Goal: Find specific page/section: Find specific page/section

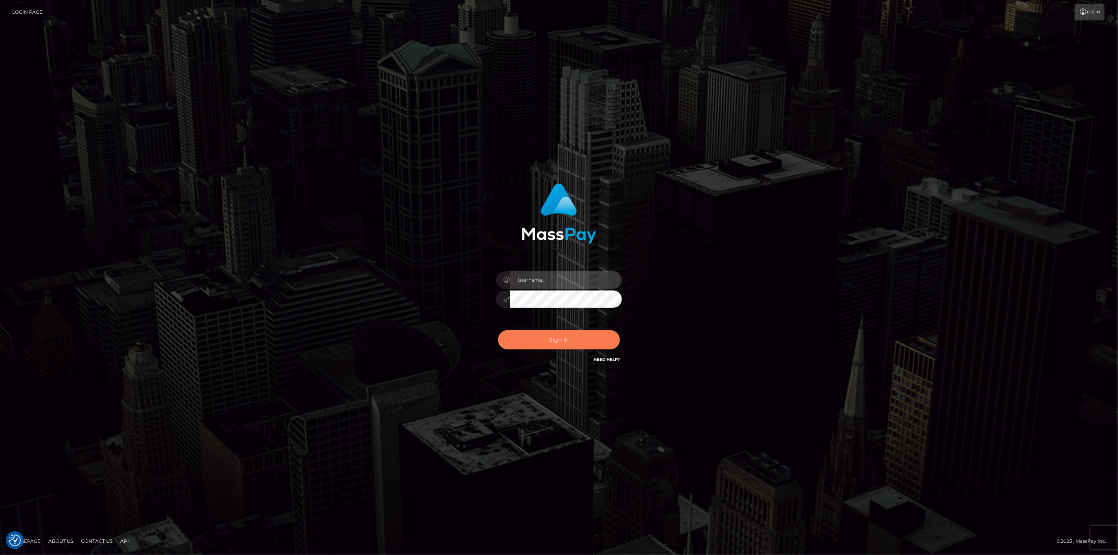
type input "scott.cm"
click at [552, 343] on button "Sign in" at bounding box center [559, 339] width 122 height 19
type input "scott.cm"
click at [559, 340] on button "Sign in" at bounding box center [559, 339] width 122 height 19
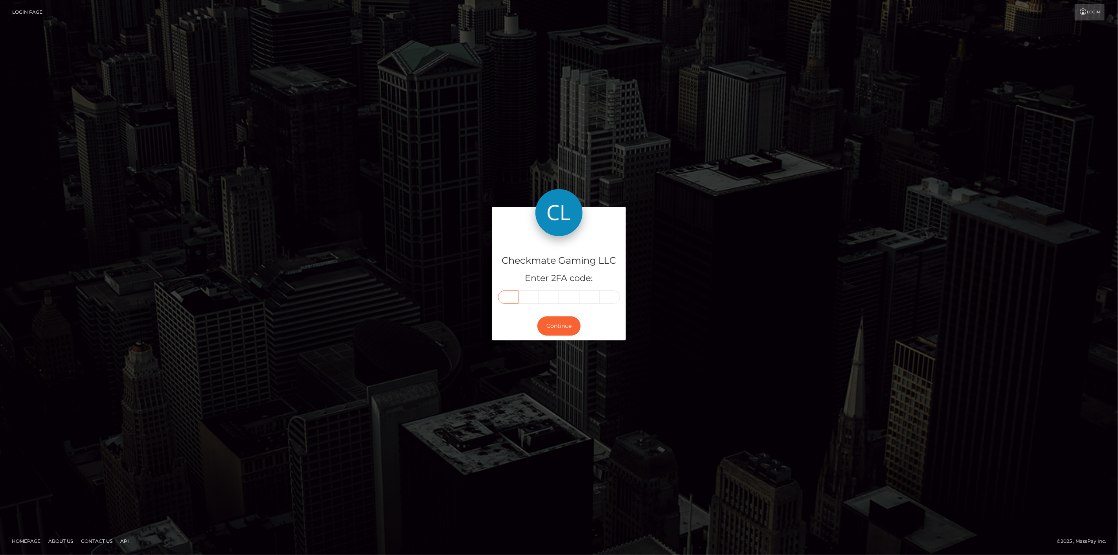
click at [505, 295] on input "text" at bounding box center [508, 296] width 20 height 13
click at [504, 297] on input "text" at bounding box center [508, 296] width 20 height 13
type input "6"
type input "8"
type input "6"
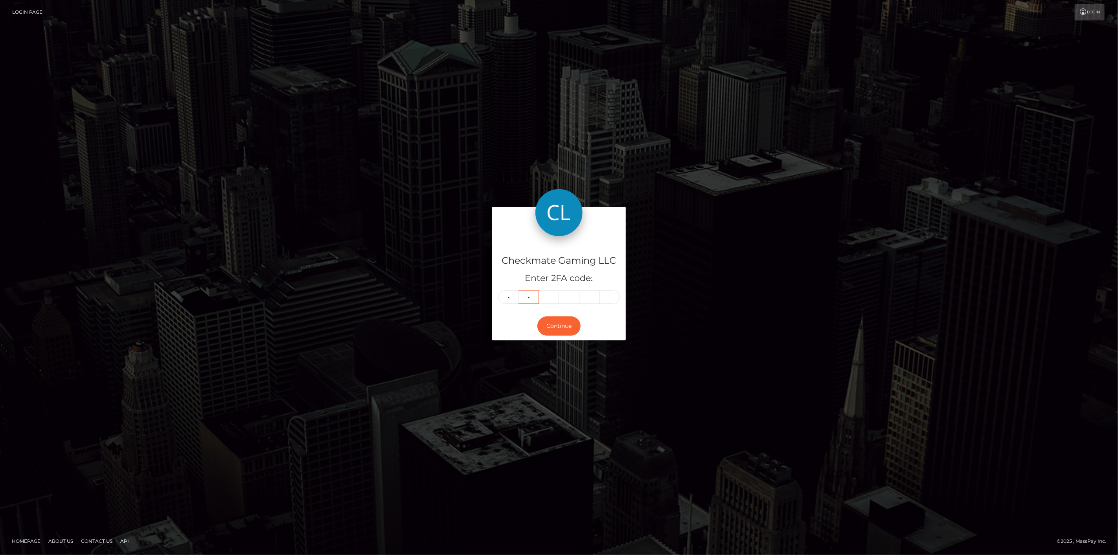
type input "5"
type input "9"
type input "5"
type input "7"
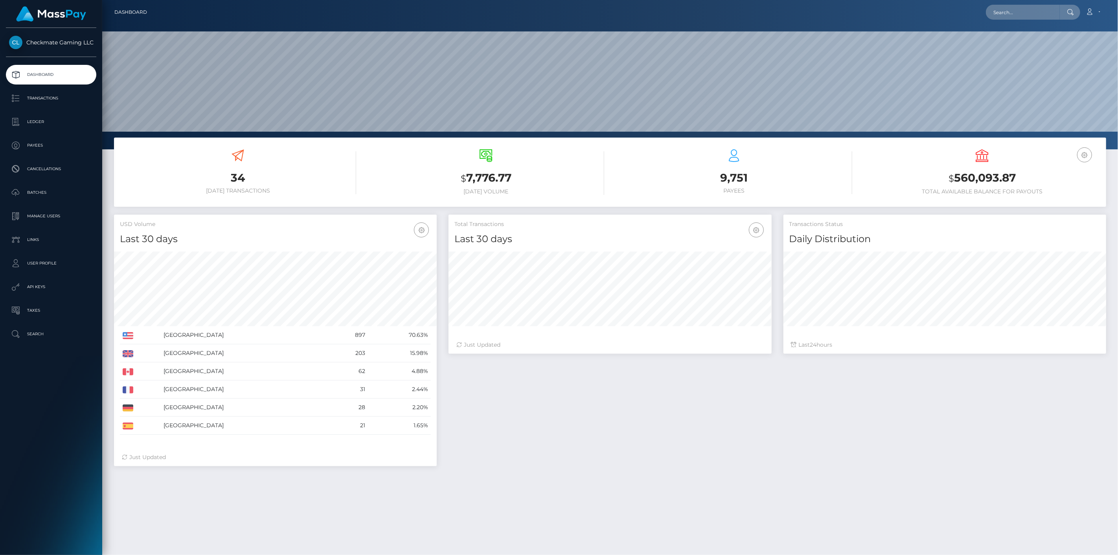
scroll to position [139, 323]
click at [42, 143] on p "Payees" at bounding box center [51, 145] width 84 height 12
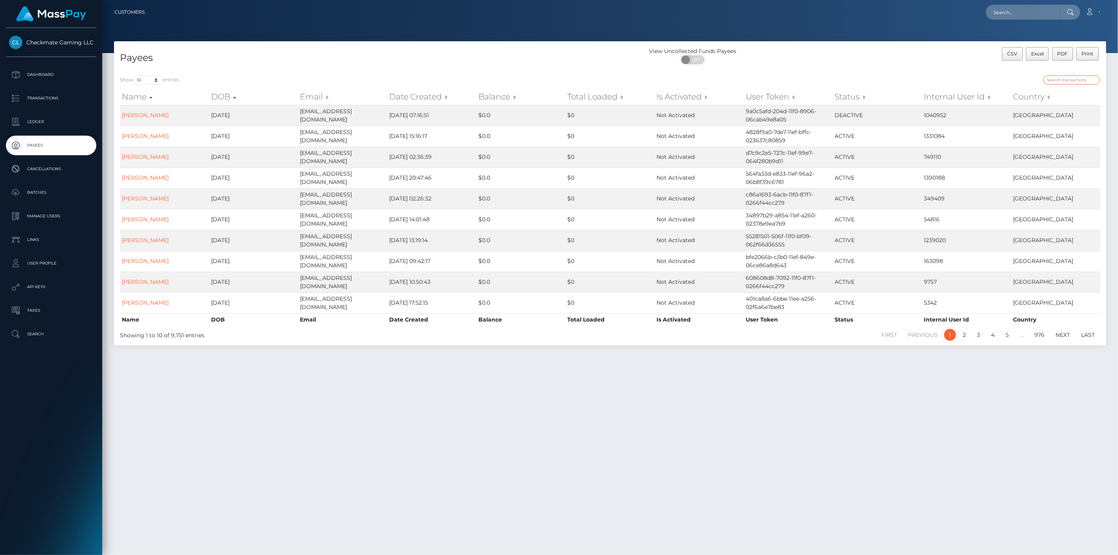
click at [1068, 83] on input "search" at bounding box center [1071, 79] width 57 height 9
paste input "1219791"
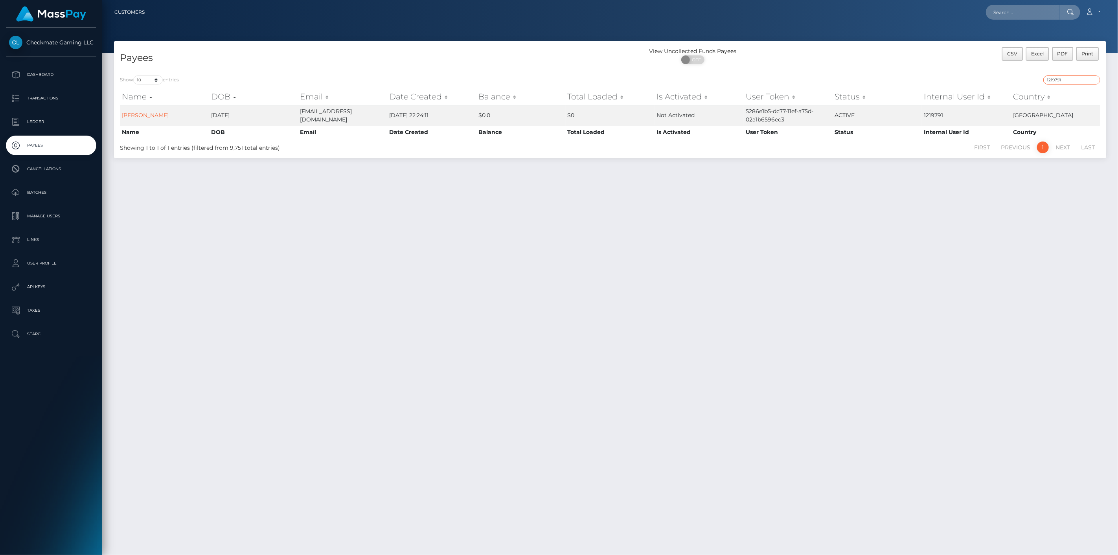
type input "1219791"
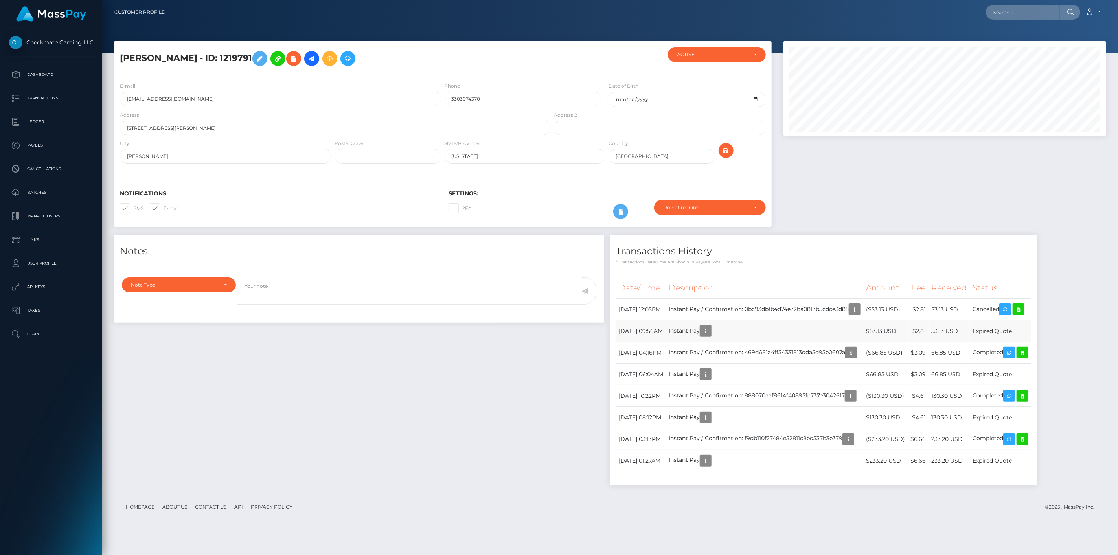
scroll to position [94, 323]
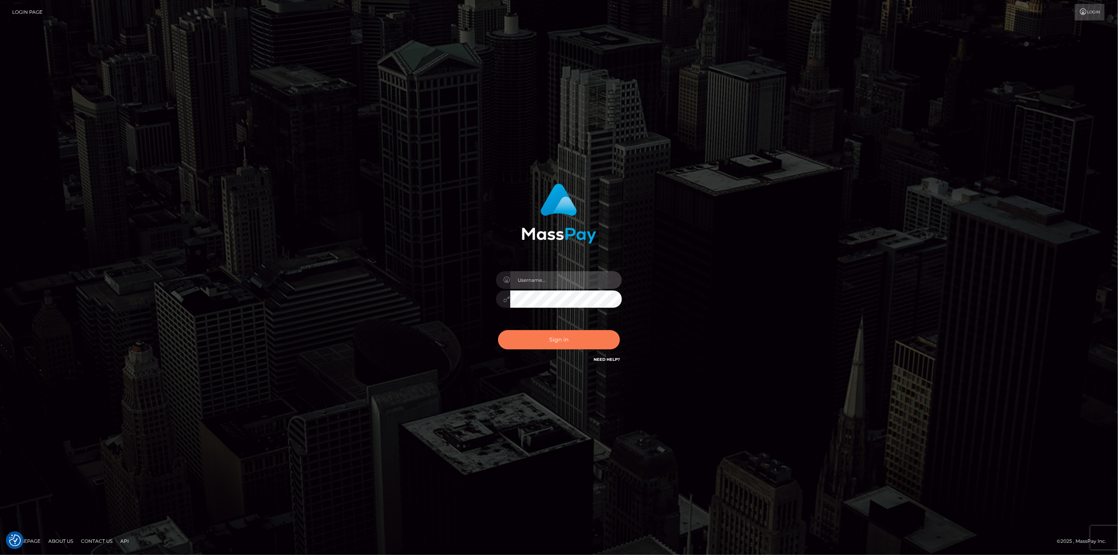
type input "[DOMAIN_NAME]"
click at [546, 342] on button "Sign in" at bounding box center [559, 339] width 122 height 19
type input "scott.cm"
click at [561, 340] on button "Sign in" at bounding box center [559, 339] width 122 height 19
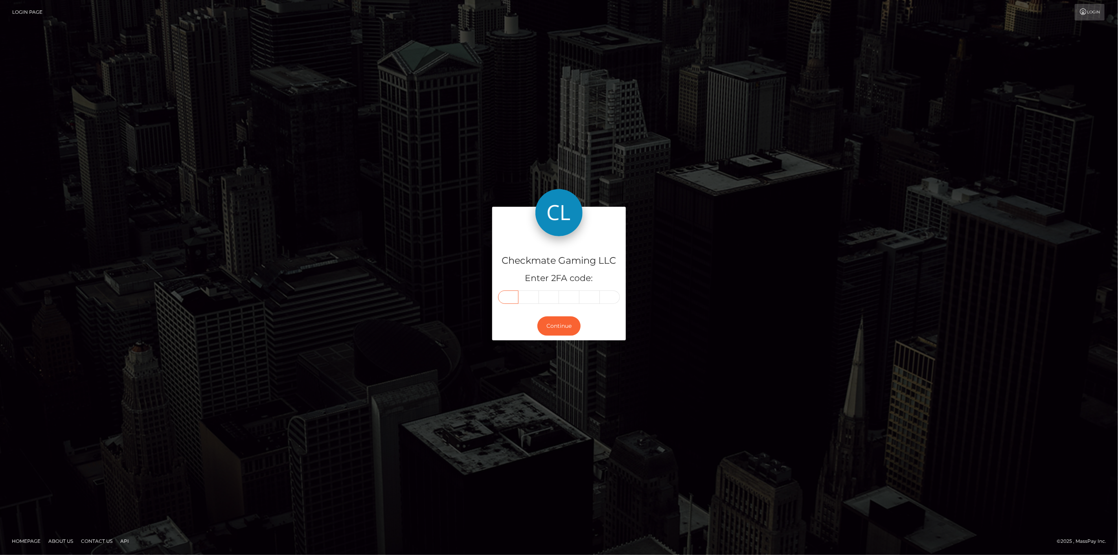
click at [514, 298] on input "text" at bounding box center [508, 296] width 20 height 13
type input "2"
type input "7"
type input "9"
type input "4"
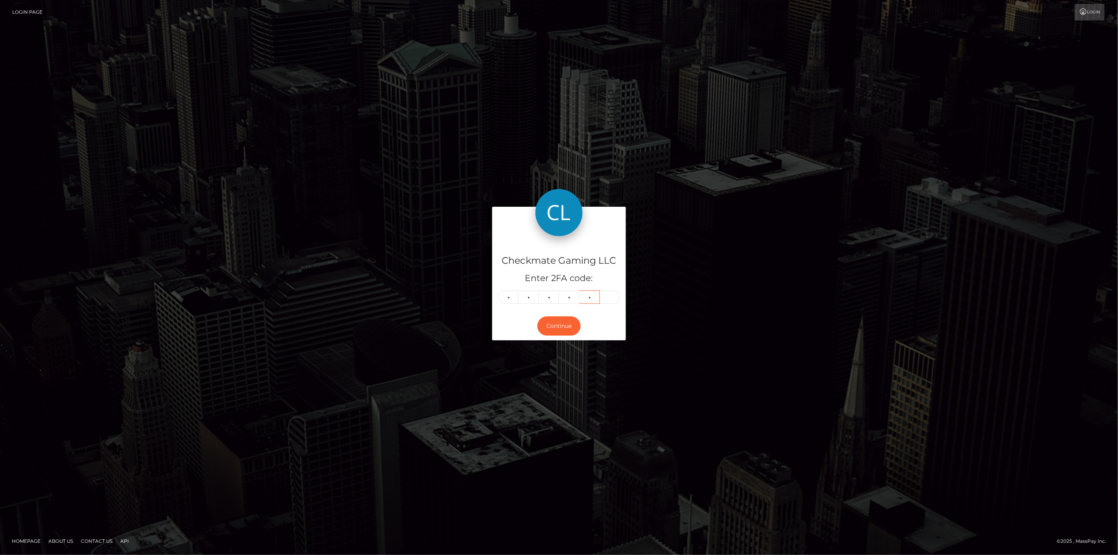
type input "0"
type input "1"
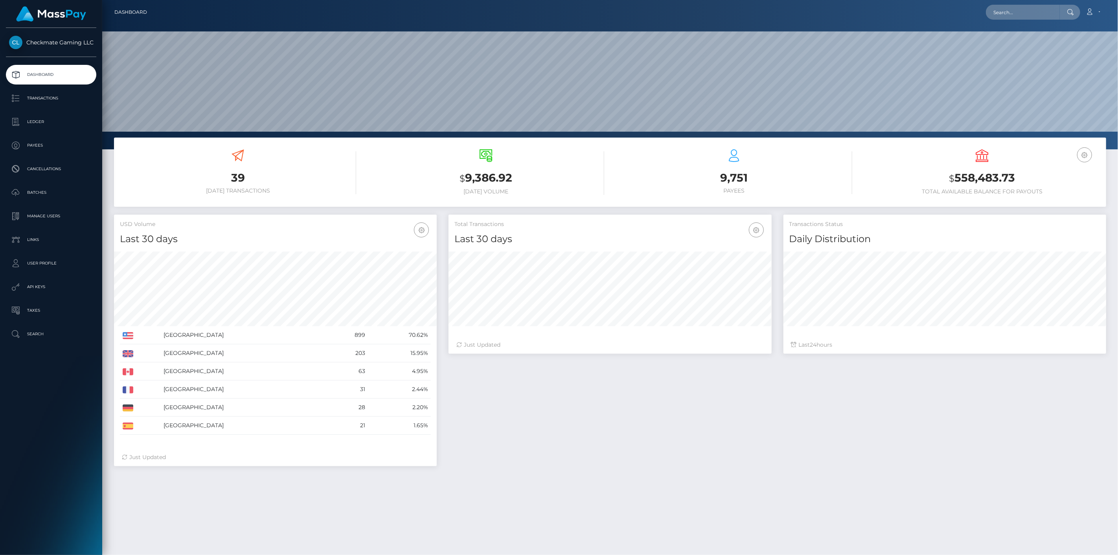
scroll to position [139, 323]
click at [56, 151] on p "Payees" at bounding box center [51, 145] width 84 height 12
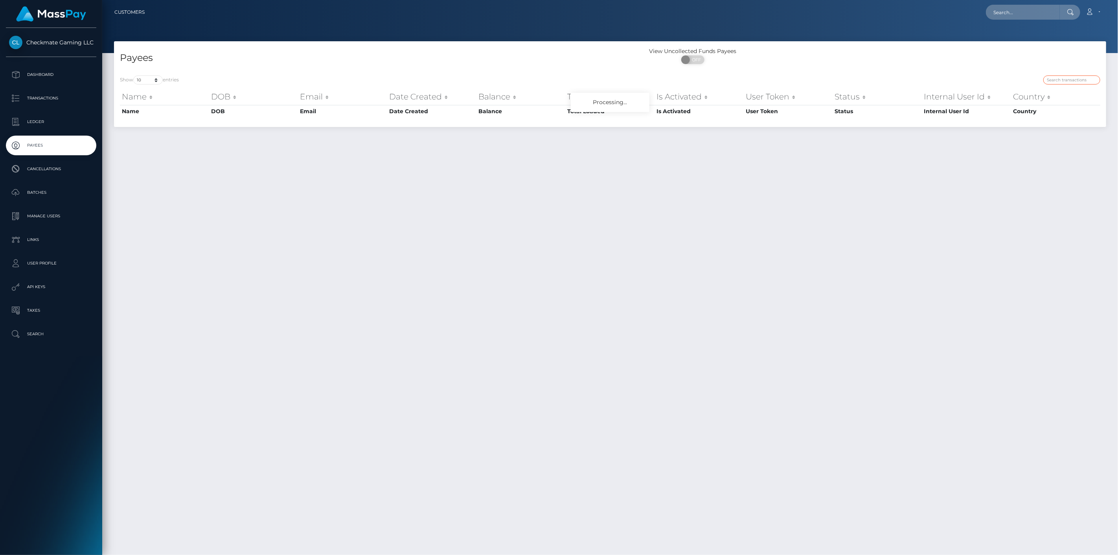
click at [1077, 77] on input "search" at bounding box center [1071, 79] width 57 height 9
paste input "472668"
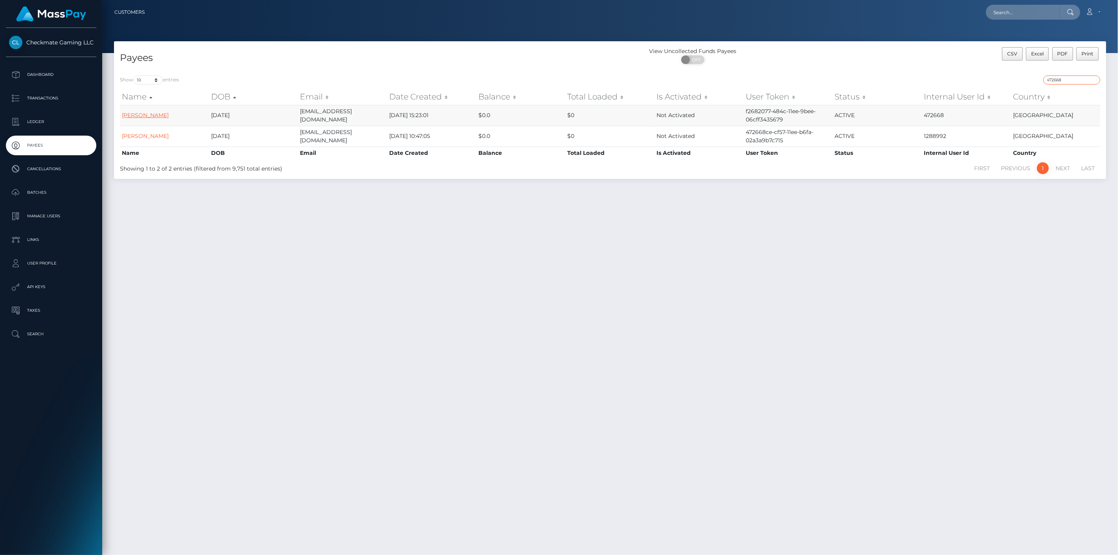
type input "472668"
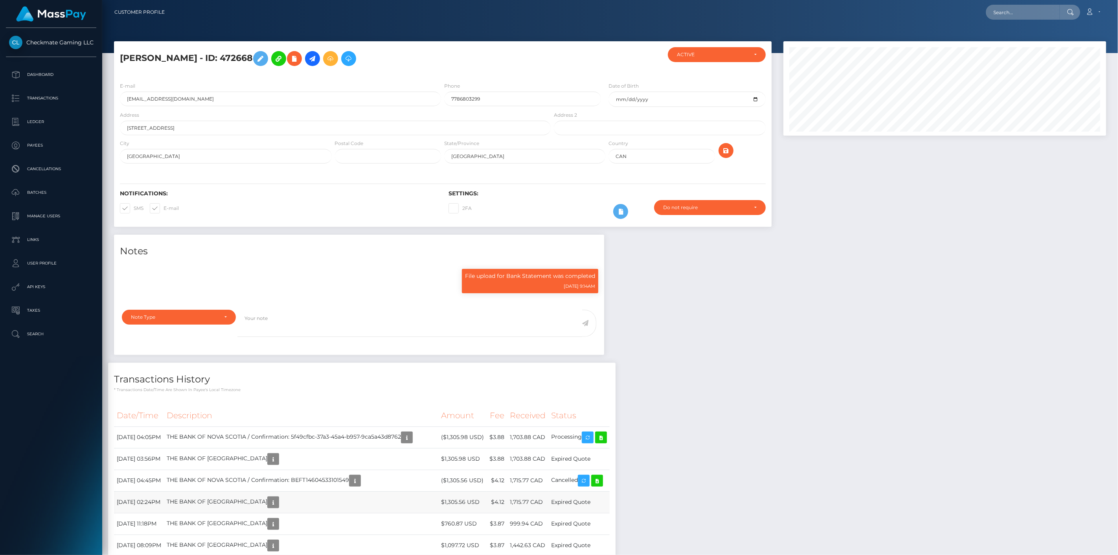
scroll to position [94, 323]
click at [100, 435] on div "Checkmate Gaming LLC Dashboard Transactions Ledger Payees Cancellations Links" at bounding box center [51, 290] width 102 height 525
click at [411, 440] on icon "button" at bounding box center [406, 438] width 9 height 10
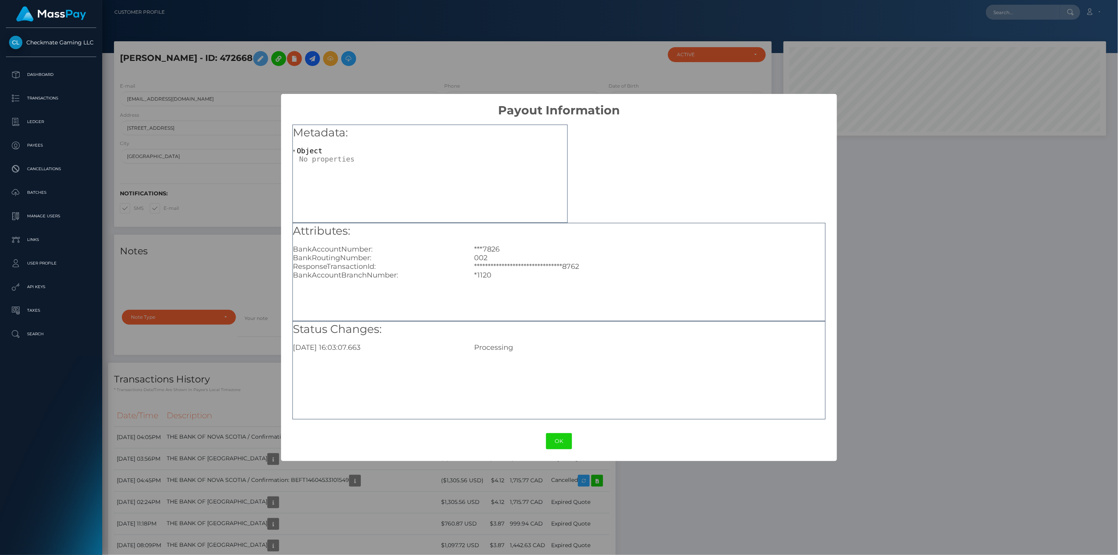
click at [409, 479] on div "**********" at bounding box center [559, 277] width 1118 height 555
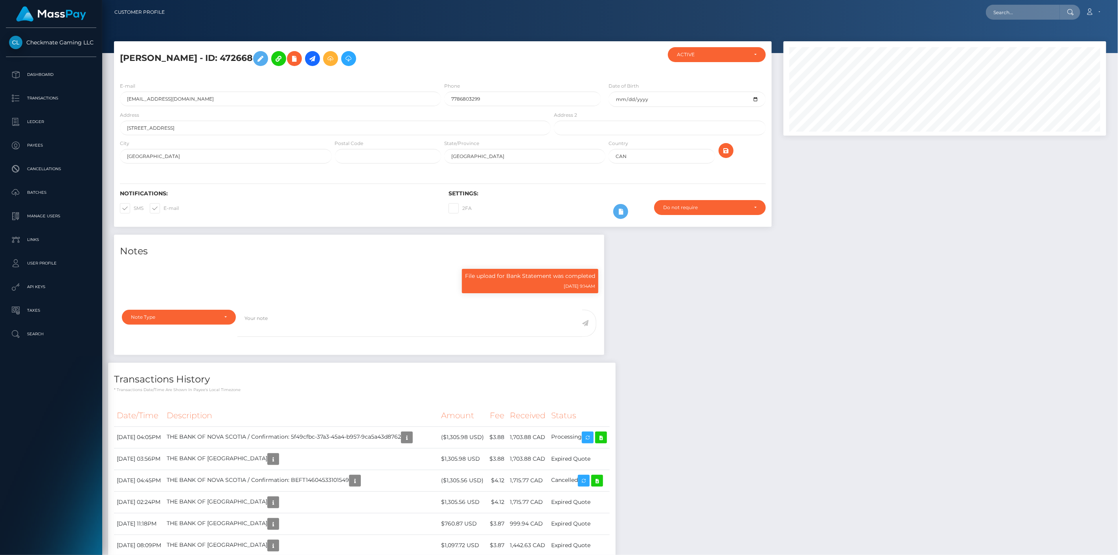
scroll to position [94, 323]
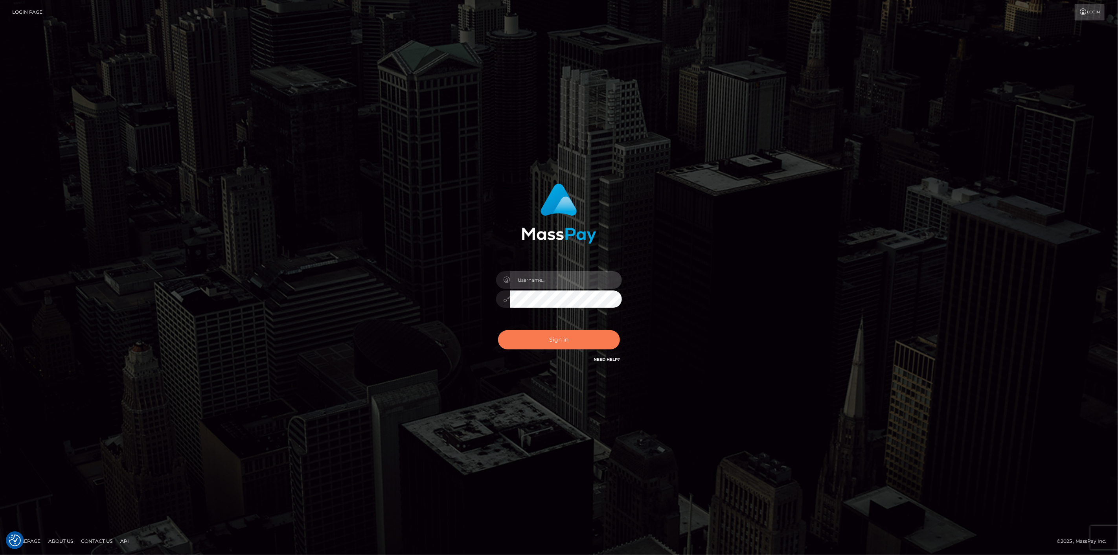
type input "scott.cm"
click at [551, 344] on button "Sign in" at bounding box center [559, 339] width 122 height 19
type input "scott.cm"
click at [540, 349] on button "Sign in" at bounding box center [559, 339] width 122 height 19
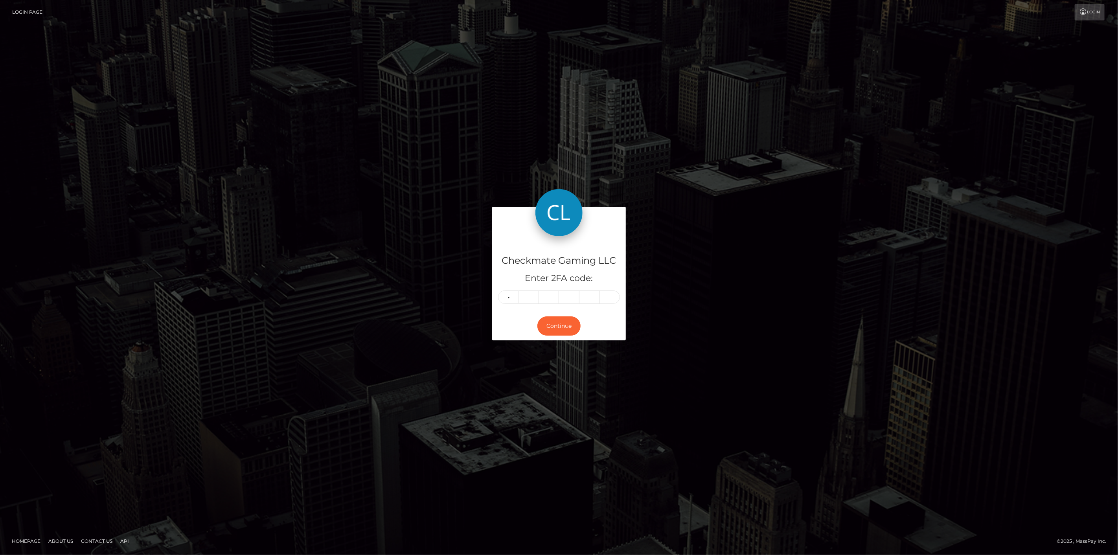
type input "3"
type input "0"
type input "8"
type input "3"
type input "0"
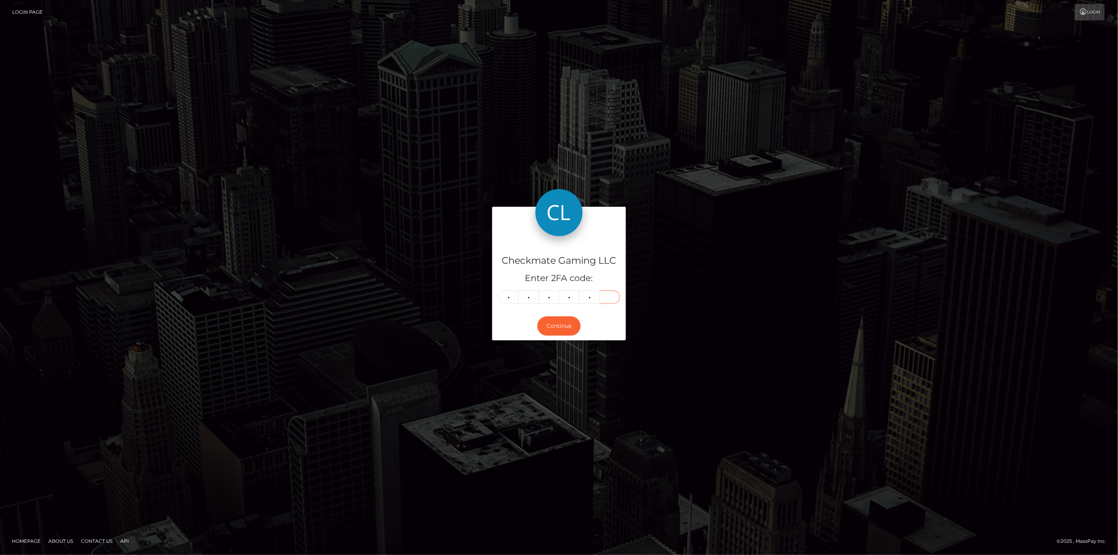
type input "2"
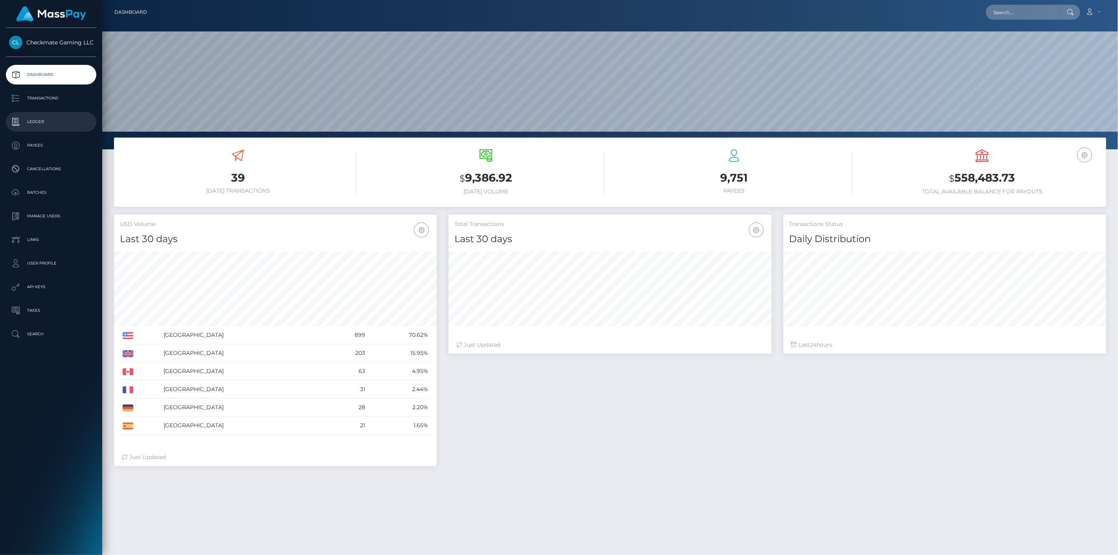
scroll to position [139, 323]
drag, startPoint x: 37, startPoint y: 147, endPoint x: 18, endPoint y: 152, distance: 19.4
click at [37, 147] on p "Payees" at bounding box center [51, 145] width 84 height 12
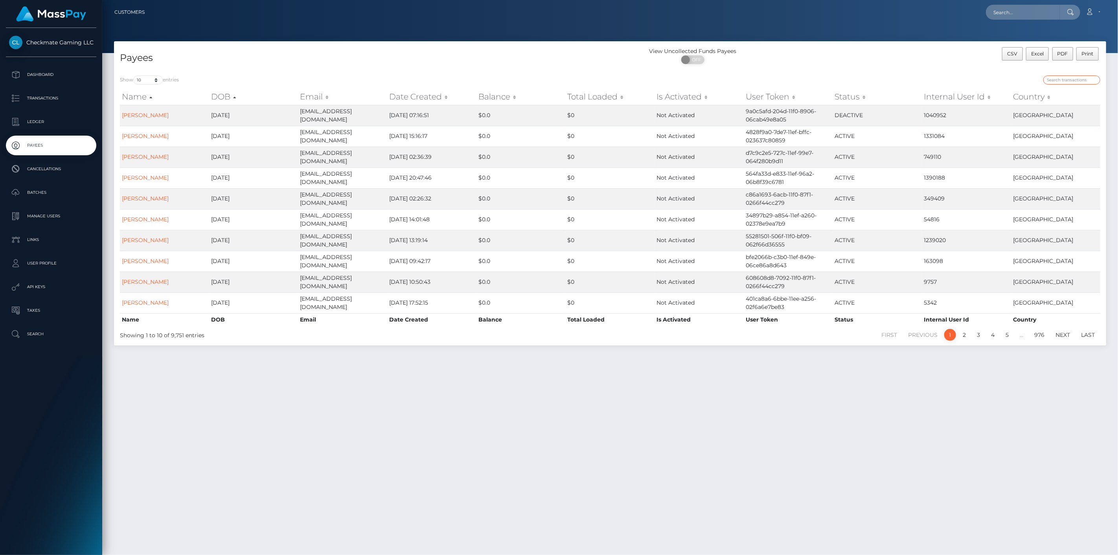
click at [1067, 81] on input "search" at bounding box center [1071, 79] width 57 height 9
paste input "472668"
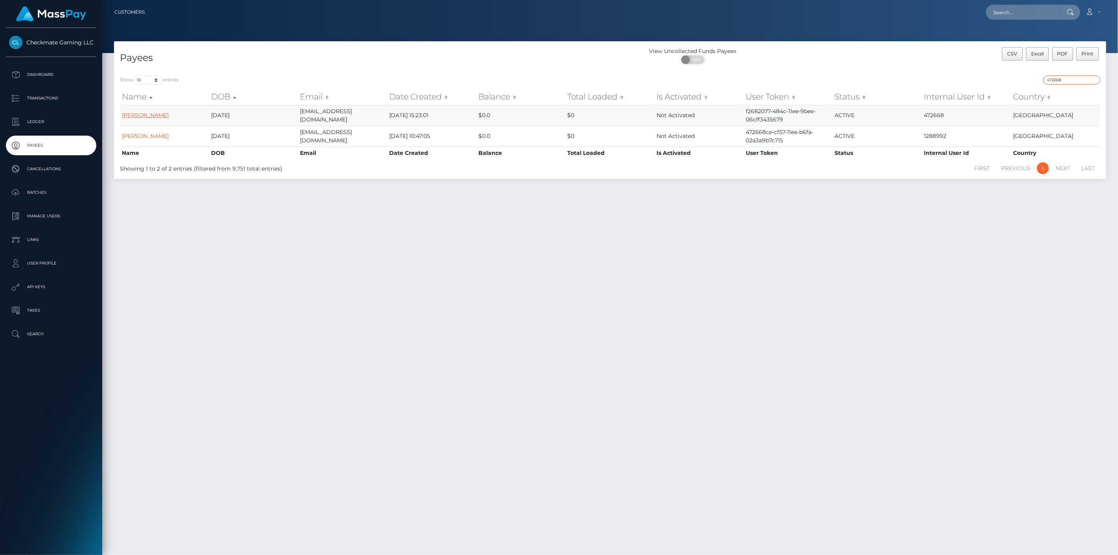
type input "472668"
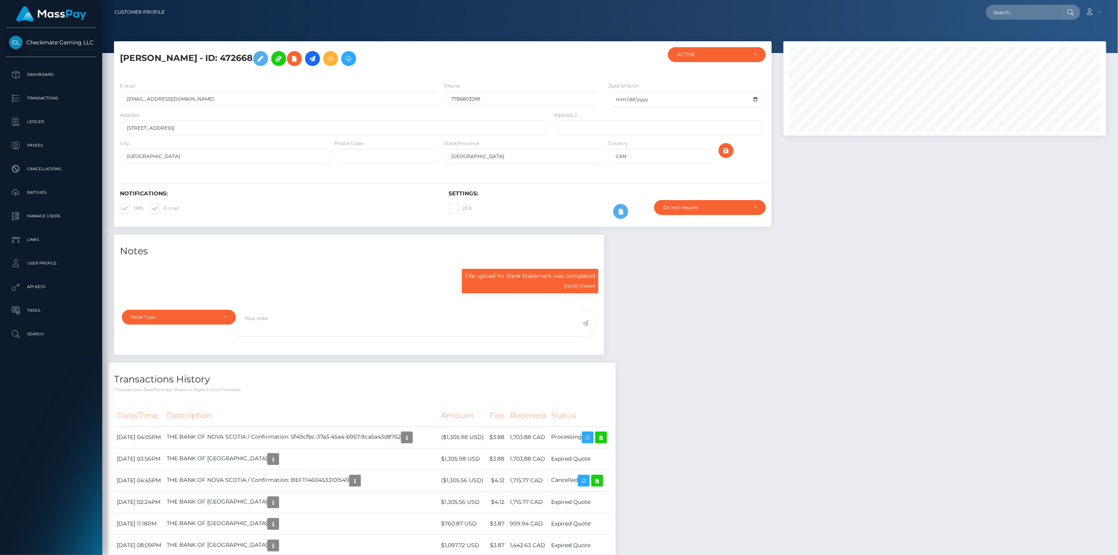
scroll to position [94, 323]
